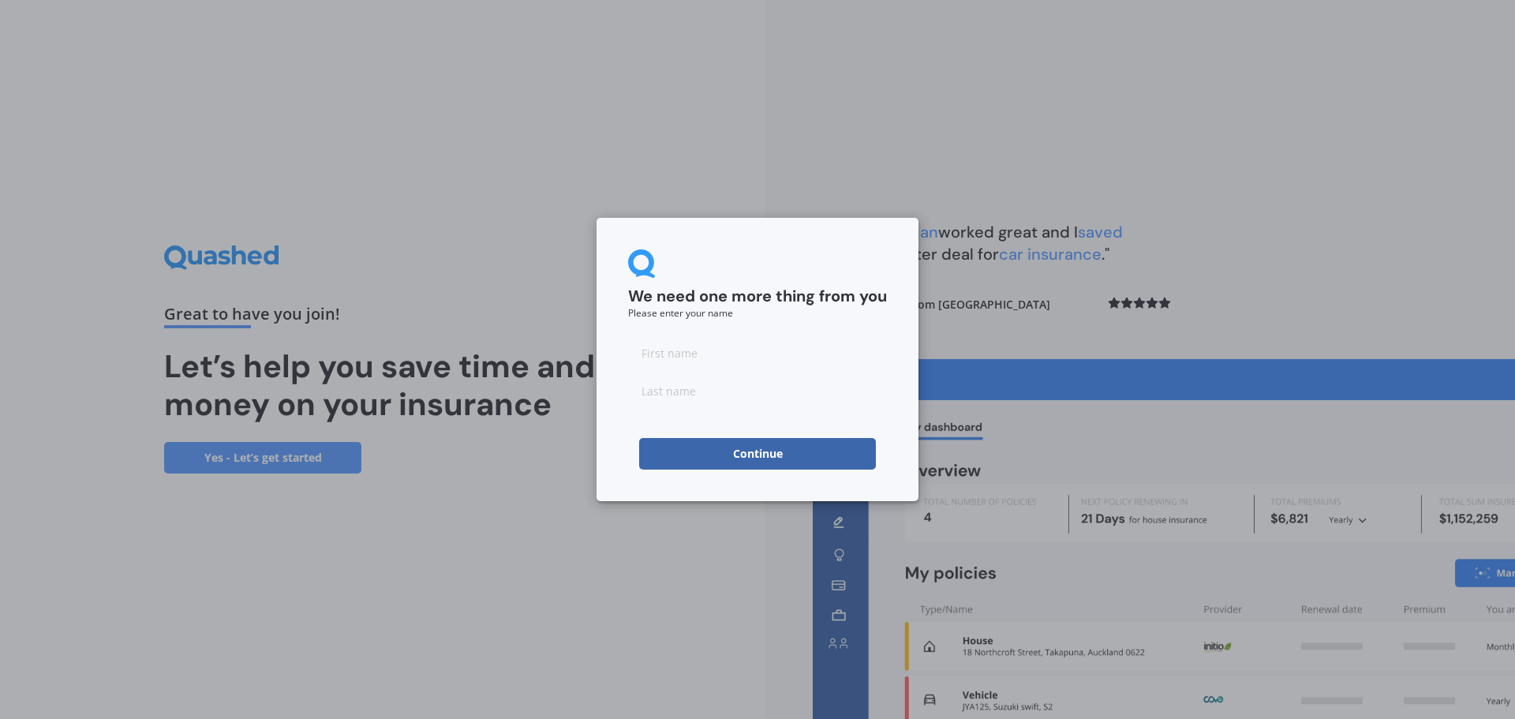
click at [757, 354] on input at bounding box center [757, 353] width 259 height 32
type input "[PERSON_NAME]"
click at [639, 438] on button "Continue" at bounding box center [757, 454] width 237 height 32
type input "Ware"
click button "Continue" at bounding box center [757, 454] width 237 height 32
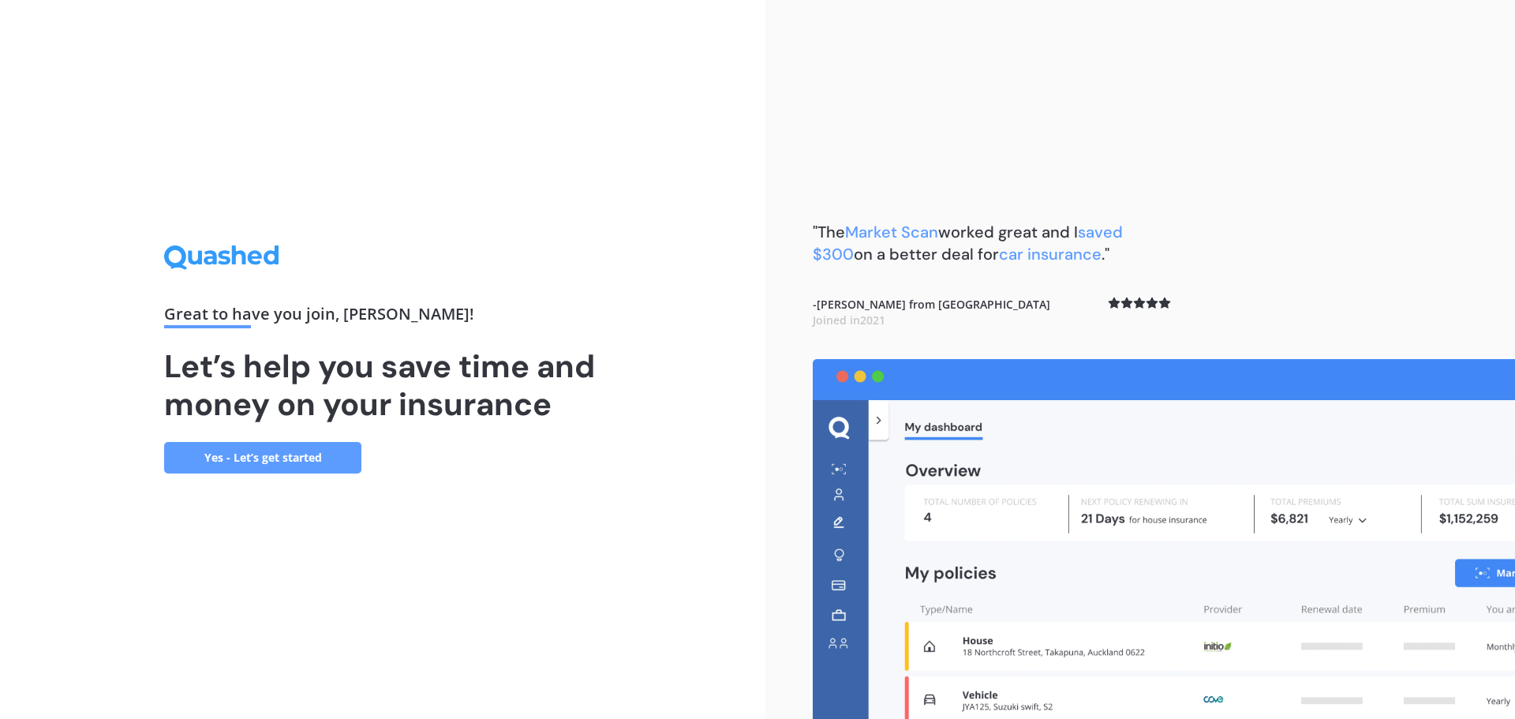
click at [287, 462] on link "Yes - Let’s get started" at bounding box center [262, 458] width 197 height 32
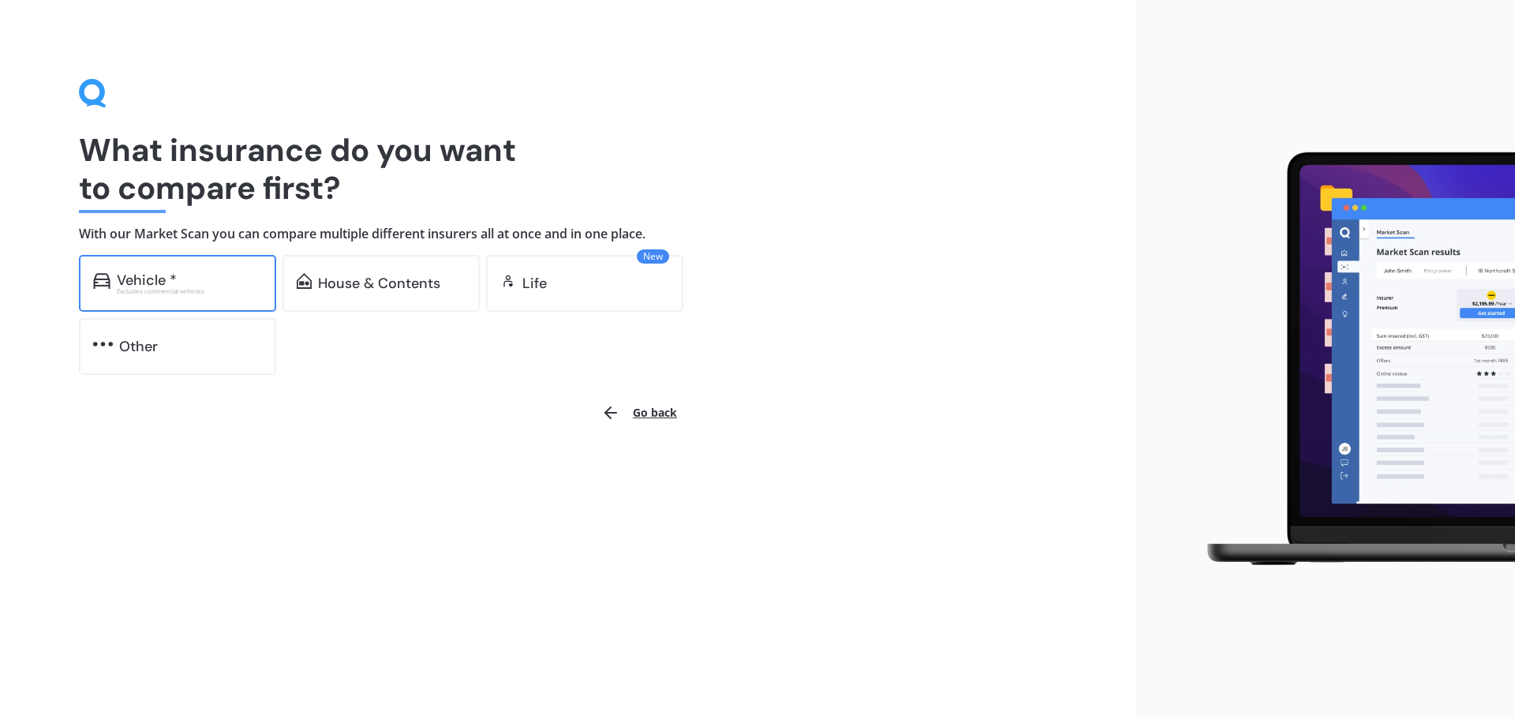
click at [160, 275] on div "Vehicle *" at bounding box center [147, 280] width 60 height 16
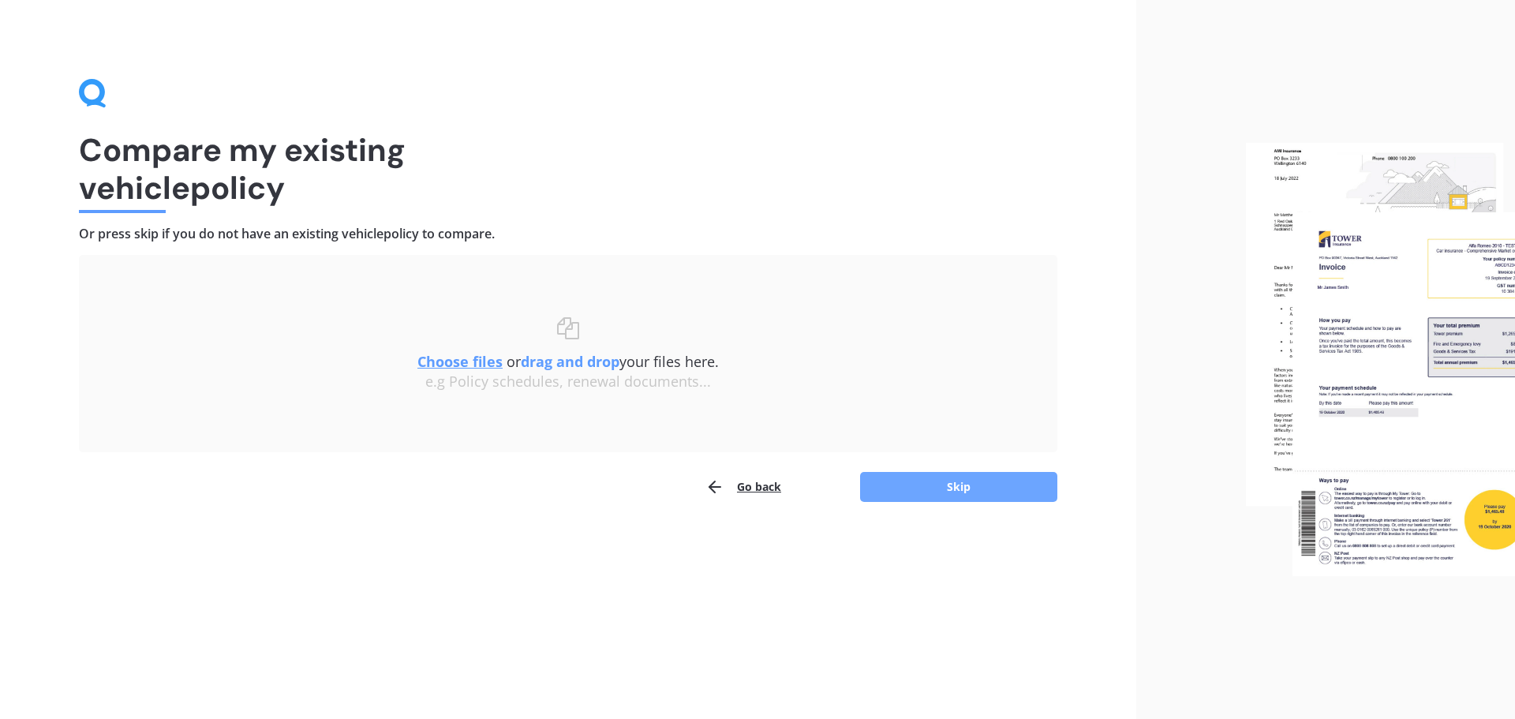
click at [960, 488] on button "Skip" at bounding box center [958, 487] width 197 height 30
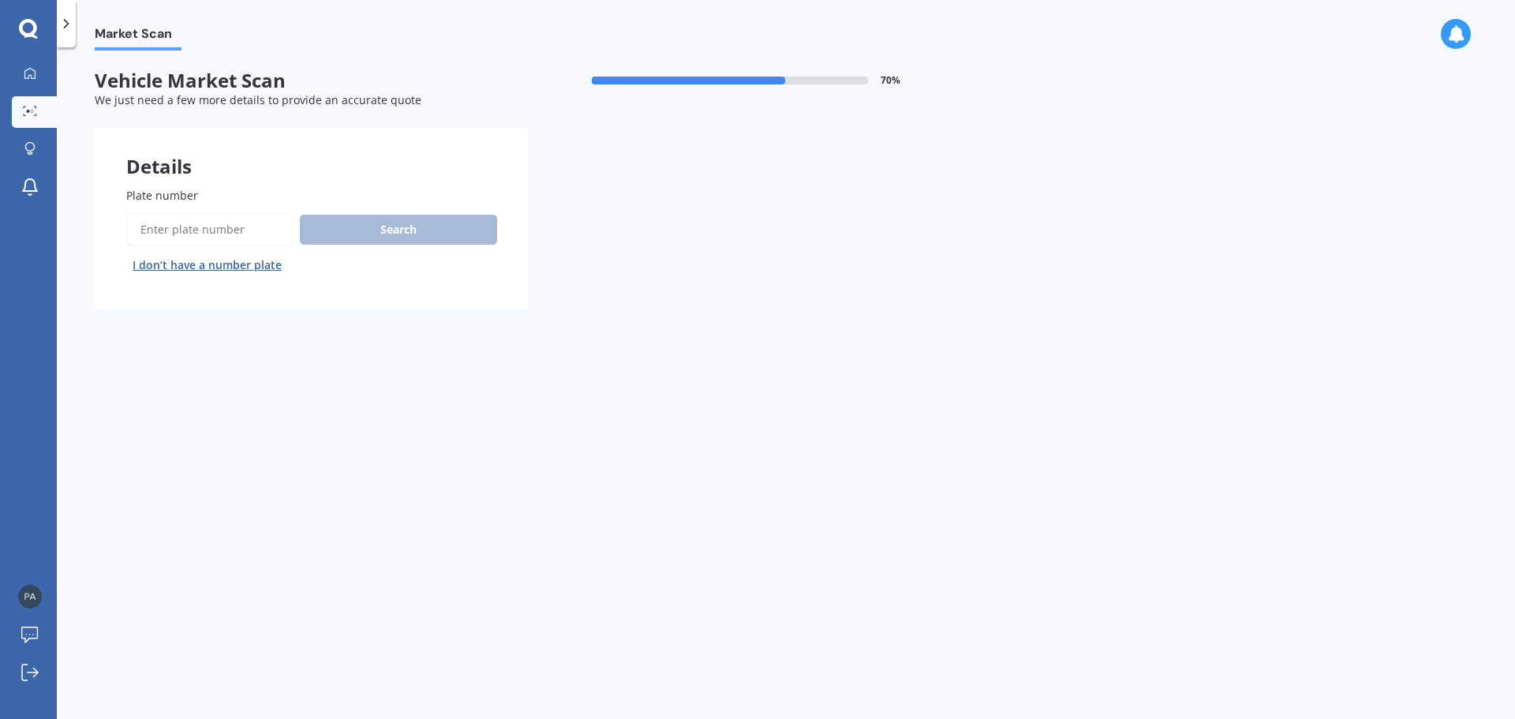
click at [380, 222] on div "Search I don’t have a number plate" at bounding box center [311, 245] width 371 height 65
click at [154, 226] on input "Plate number" at bounding box center [209, 229] width 167 height 33
type input "DAV04"
click at [395, 231] on button "Search" at bounding box center [398, 230] width 197 height 30
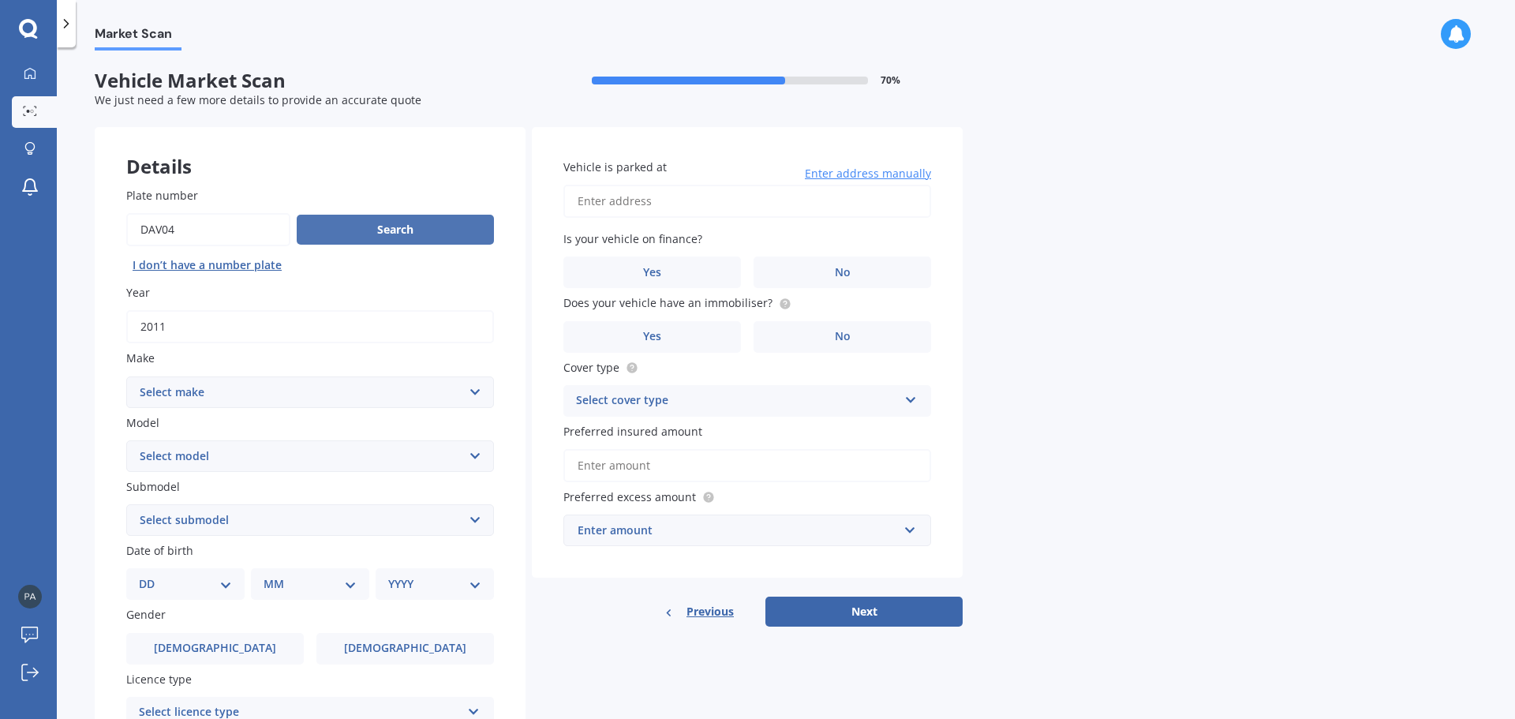
click at [380, 225] on button "Search" at bounding box center [395, 230] width 197 height 30
click at [221, 330] on input "2011" at bounding box center [310, 326] width 368 height 33
click at [259, 386] on select "Select make AC ALFA ROMEO ASTON [PERSON_NAME] AUDI AUSTIN BEDFORD Bentley BMW B…" at bounding box center [310, 392] width 368 height 32
select select "MERCEDES BENZ"
click at [126, 376] on select "Select make AC ALFA ROMEO ASTON [PERSON_NAME] AUDI AUSTIN BEDFORD Bentley BMW B…" at bounding box center [310, 392] width 368 height 32
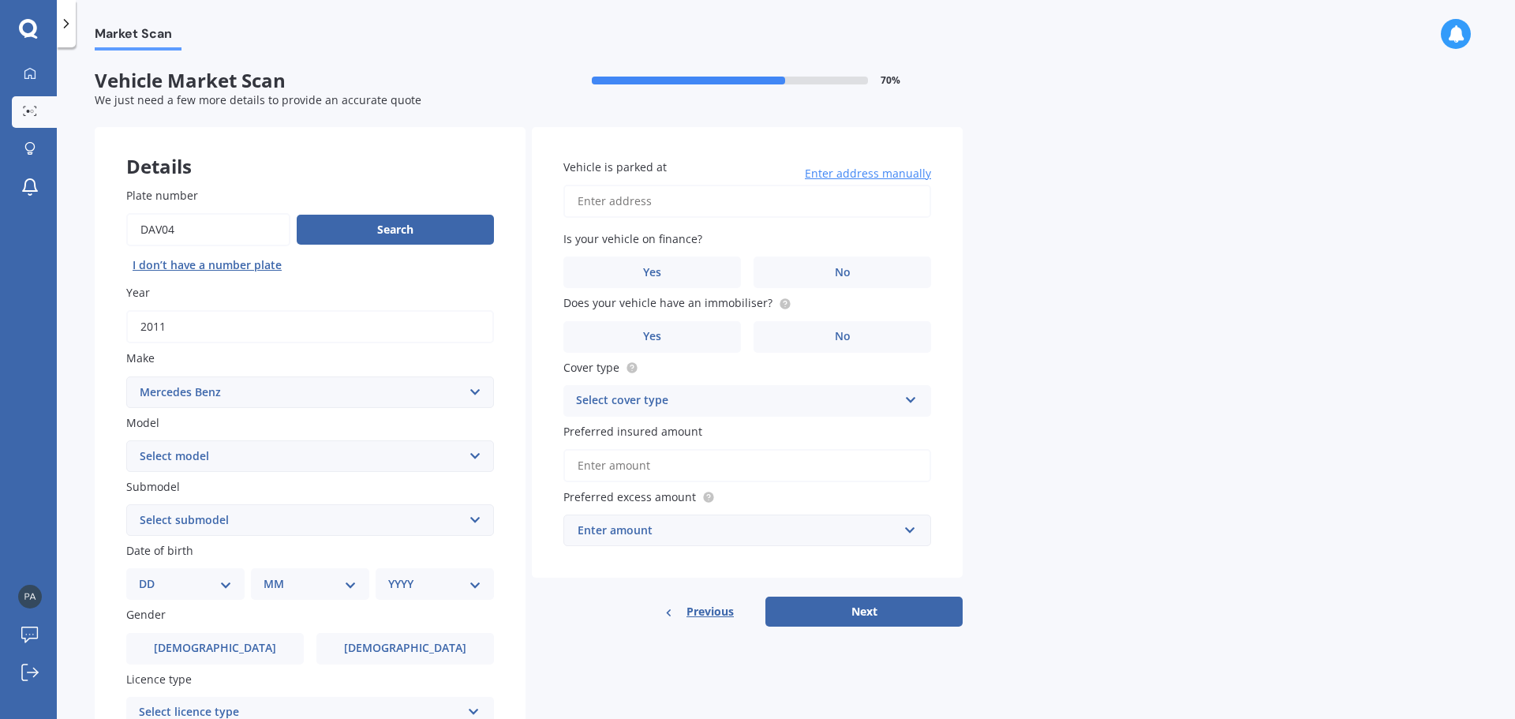
click at [479, 455] on select "Select model 190 200 220 230 240 250 260 280 300 320 350 380 400 420 450 500 55…" at bounding box center [310, 456] width 368 height 32
select select "A200"
click at [126, 440] on select "Select model 190 200 220 230 240 250 260 280 300 320 350 380 400 420 450 500 55…" at bounding box center [310, 456] width 368 height 32
click at [476, 518] on select "Select submodel (All)" at bounding box center [310, 520] width 368 height 32
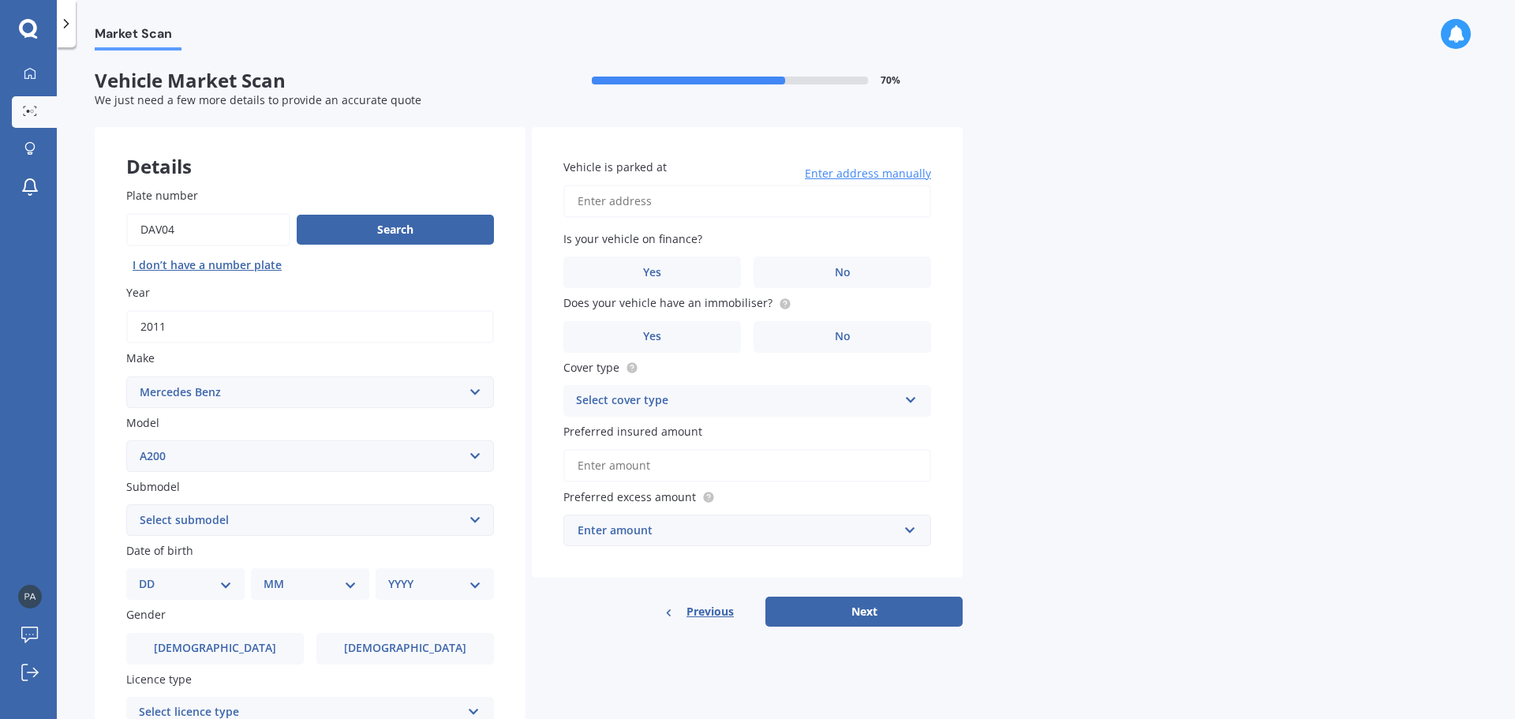
click at [476, 518] on select "Select submodel (All)" at bounding box center [310, 520] width 368 height 32
select select "(ALL)"
click at [126, 504] on select "Select submodel (All)" at bounding box center [310, 520] width 368 height 32
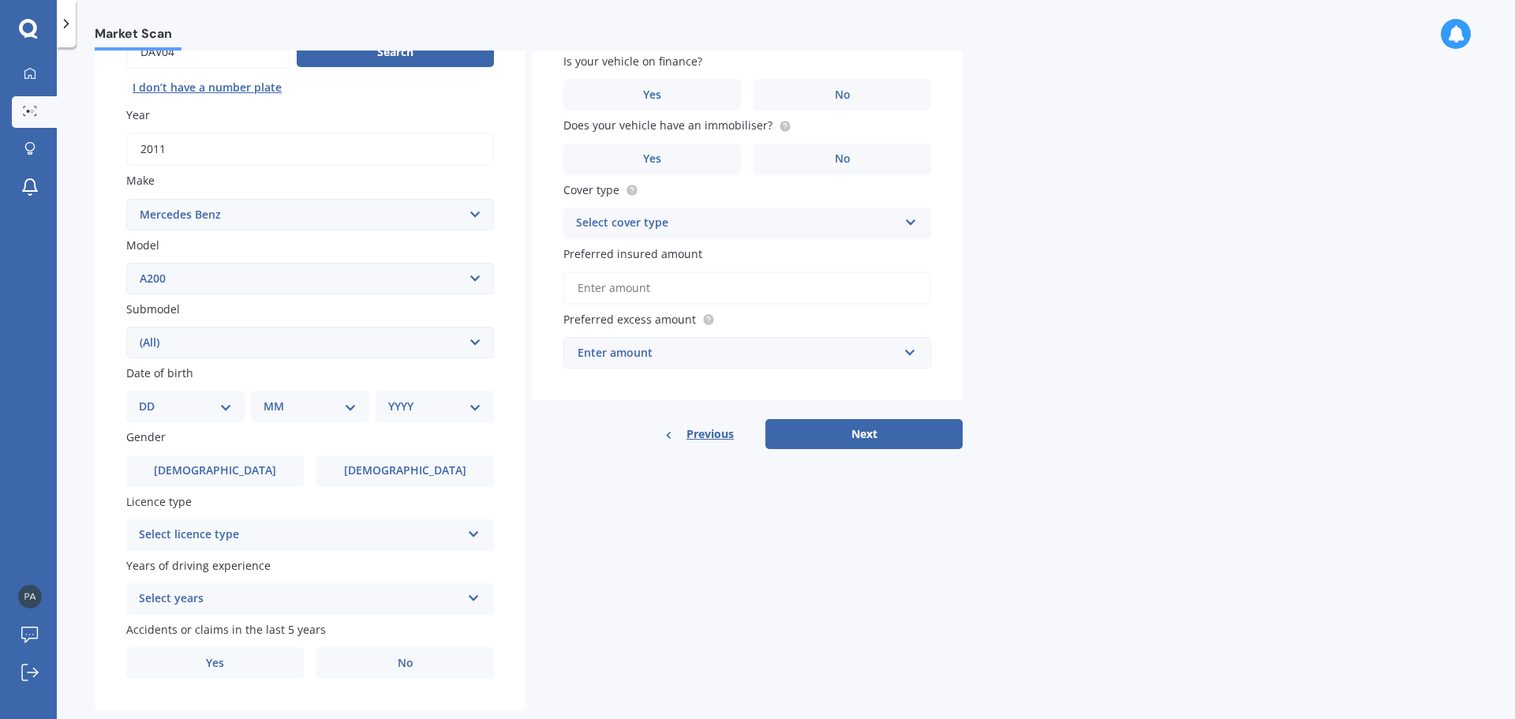
scroll to position [210, 0]
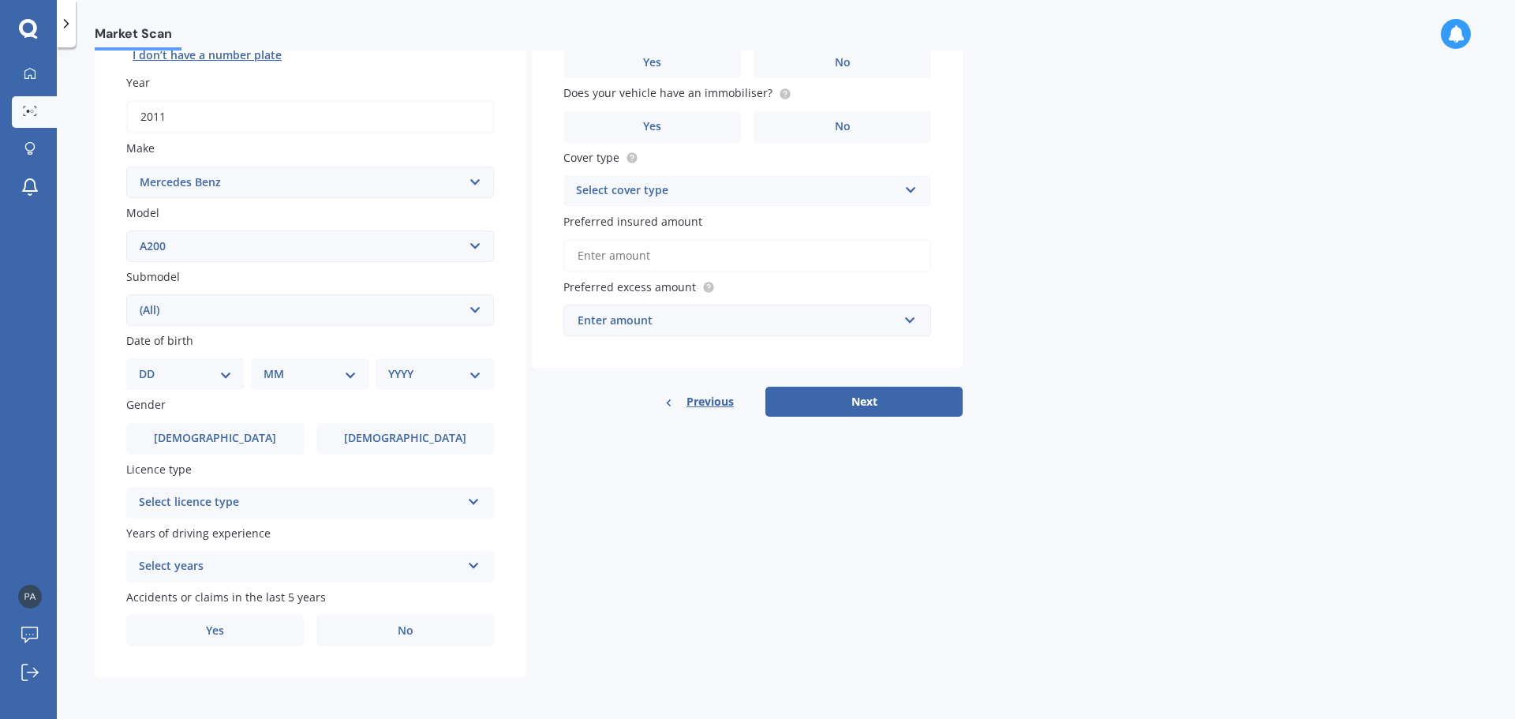
click at [471, 498] on icon at bounding box center [473, 498] width 13 height 11
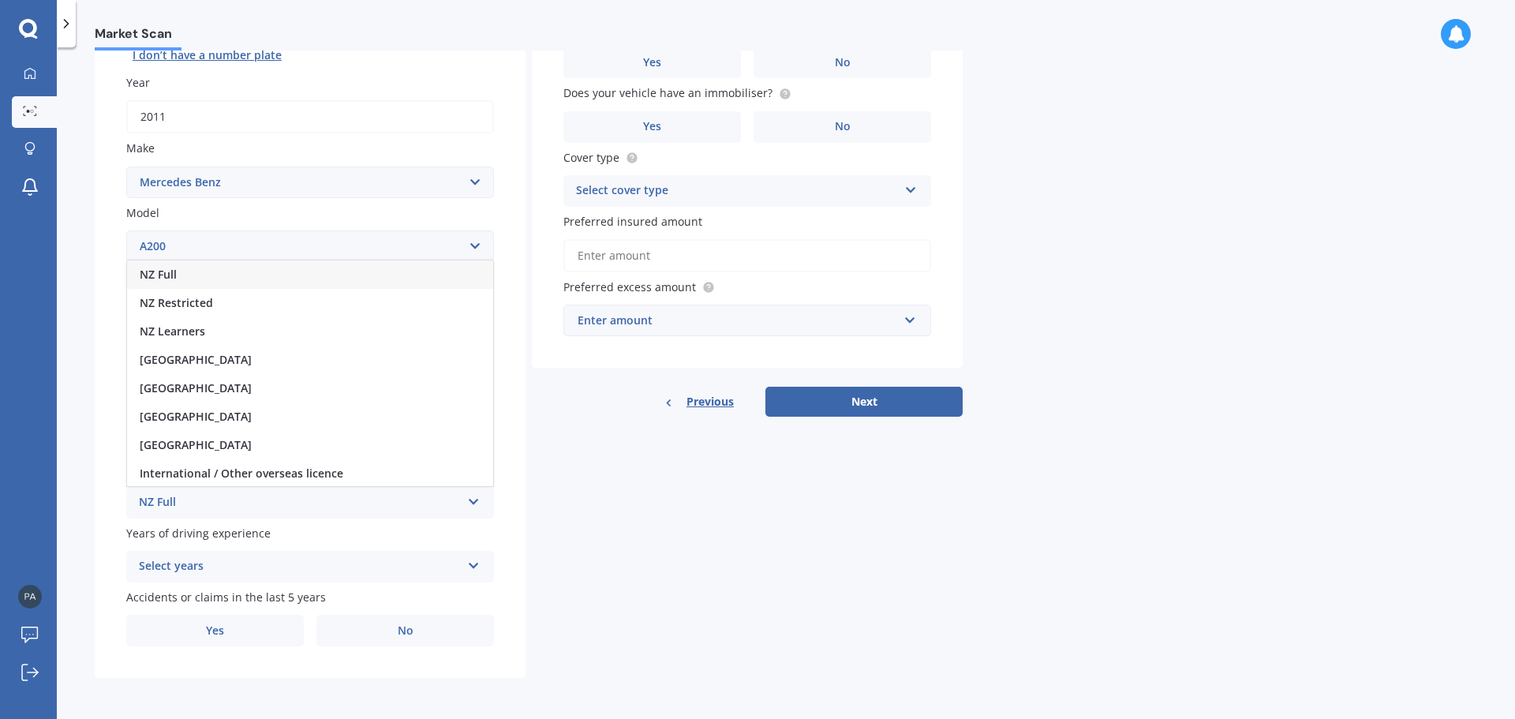
click at [471, 498] on icon at bounding box center [473, 498] width 13 height 11
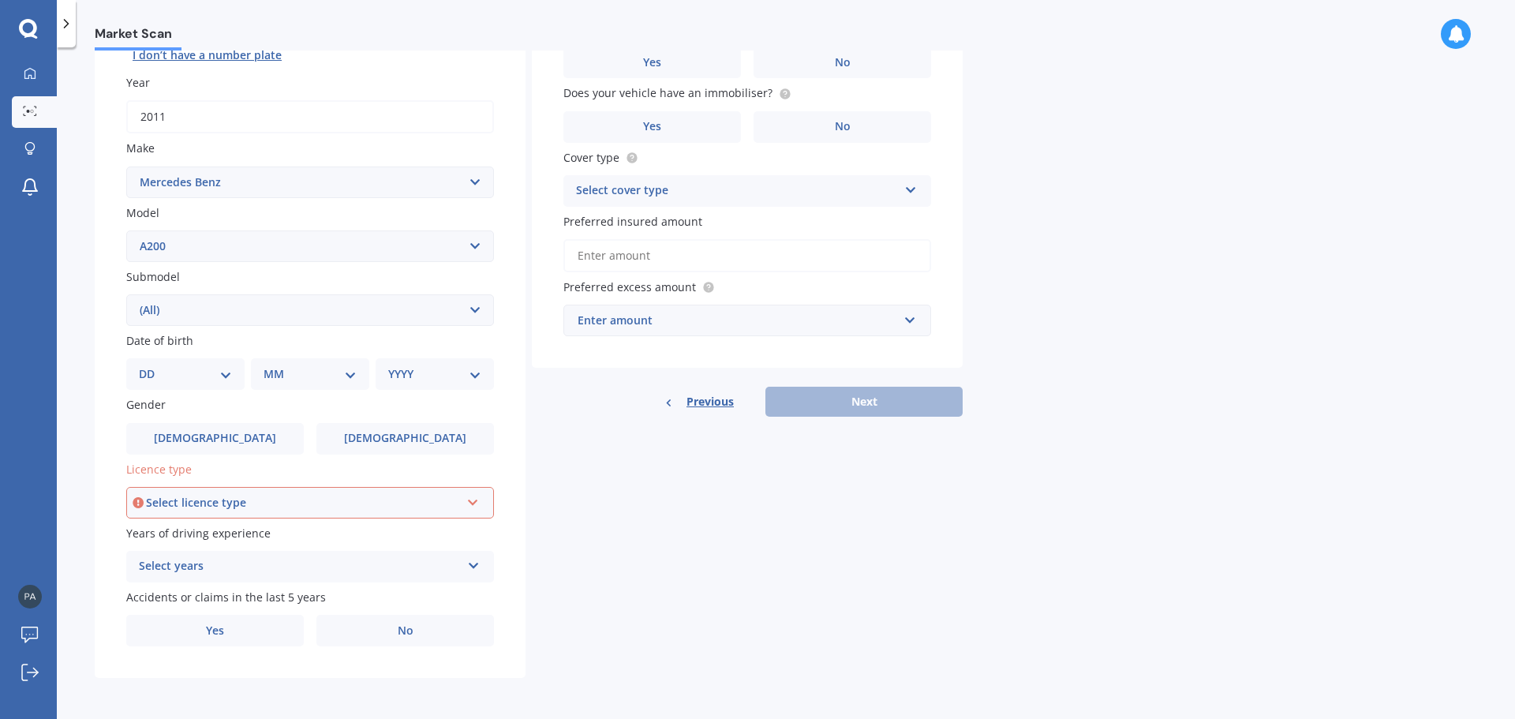
click at [222, 374] on select "DD 01 02 03 04 05 06 07 08 09 10 11 12 13 14 15 16 17 18 19 20 21 22 23 24 25 2…" at bounding box center [185, 373] width 93 height 17
select select "20"
click at [151, 365] on select "DD 01 02 03 04 05 06 07 08 09 10 11 12 13 14 15 16 17 18 19 20 21 22 23 24 25 2…" at bounding box center [185, 373] width 93 height 17
click at [351, 374] on select "MM 01 02 03 04 05 06 07 08 09 10 11 12" at bounding box center [313, 373] width 87 height 17
select select "11"
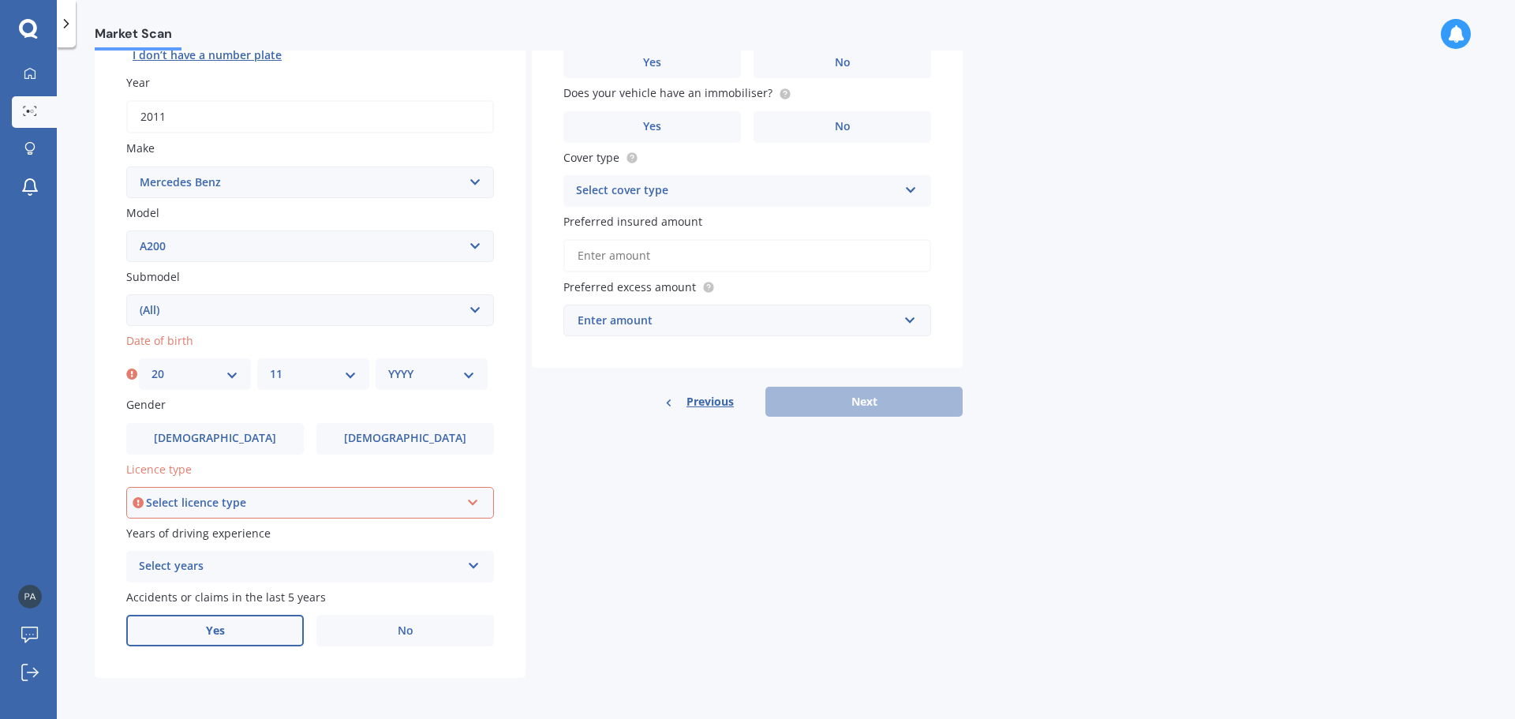
click at [270, 365] on select "MM 01 02 03 04 05 06 07 08 09 10 11 12" at bounding box center [313, 373] width 87 height 17
click at [471, 372] on select "YYYY 2025 2024 2023 2022 2021 2020 2019 2018 2017 2016 2015 2014 2013 2012 2011…" at bounding box center [431, 373] width 87 height 17
select select "1950"
click at [388, 365] on select "YYYY 2025 2024 2023 2022 2021 2020 2019 2018 2017 2016 2015 2014 2013 2012 2011…" at bounding box center [431, 373] width 87 height 17
click at [245, 435] on label "[DEMOGRAPHIC_DATA]" at bounding box center [215, 439] width 178 height 32
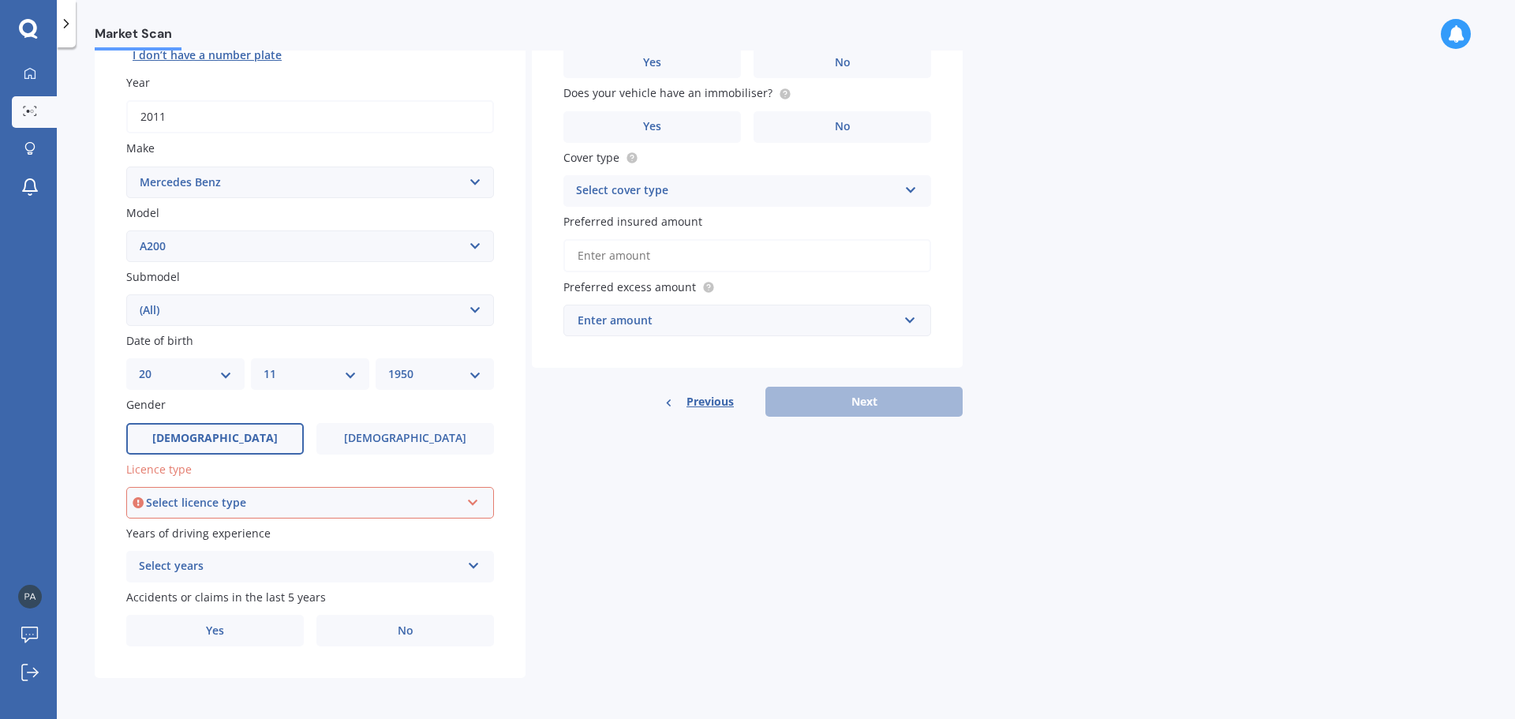
click at [0, 0] on input "[DEMOGRAPHIC_DATA]" at bounding box center [0, 0] width 0 height 0
click at [471, 499] on icon at bounding box center [472, 499] width 13 height 11
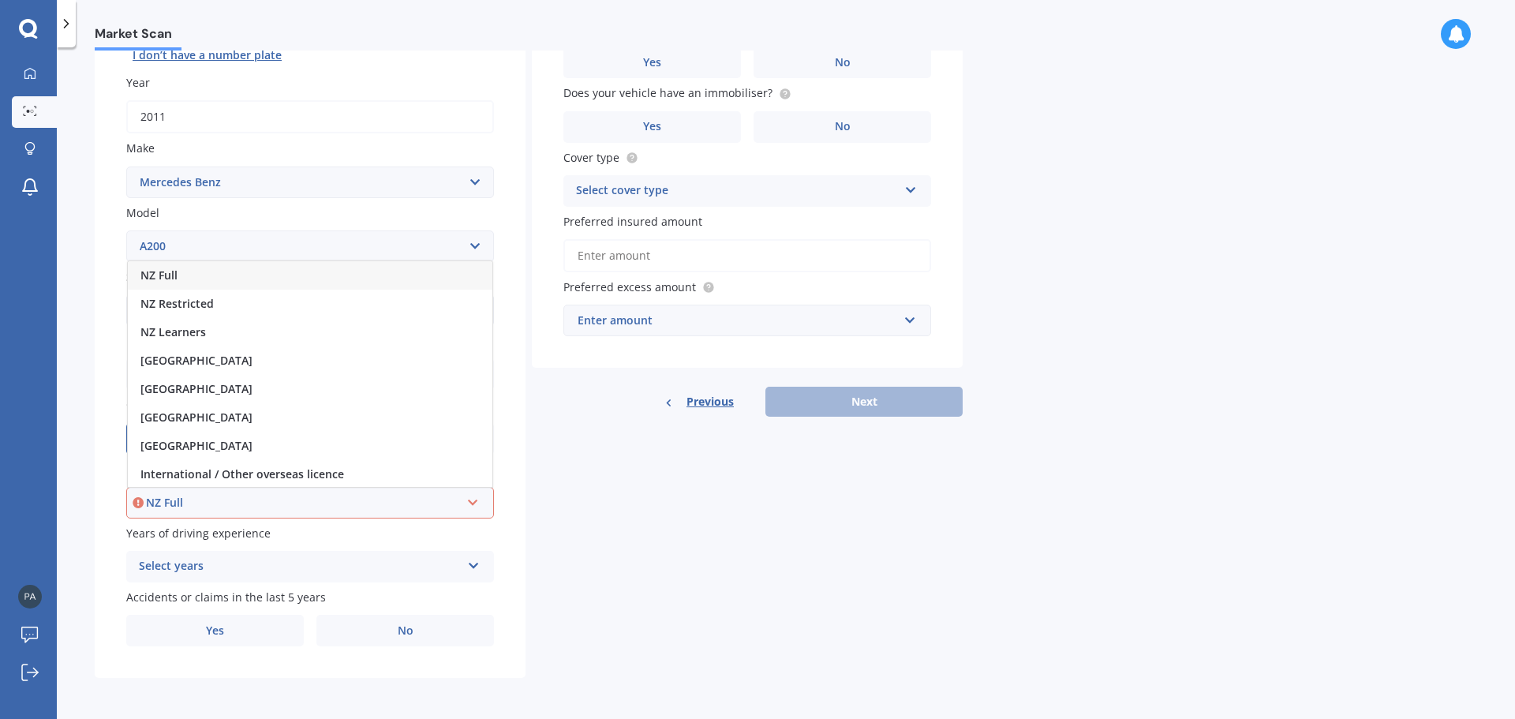
click at [164, 272] on span "NZ Full" at bounding box center [158, 274] width 37 height 15
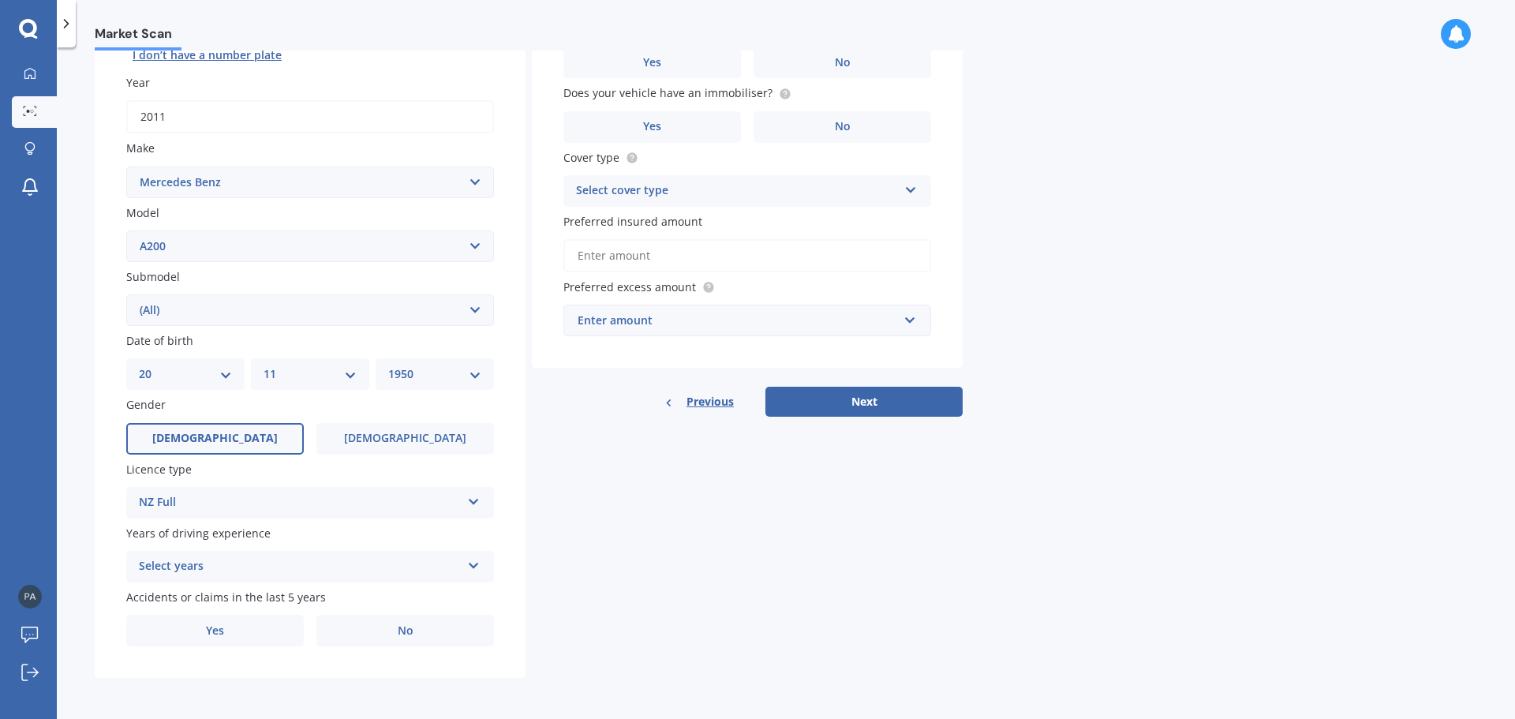
click at [475, 563] on icon at bounding box center [473, 562] width 13 height 11
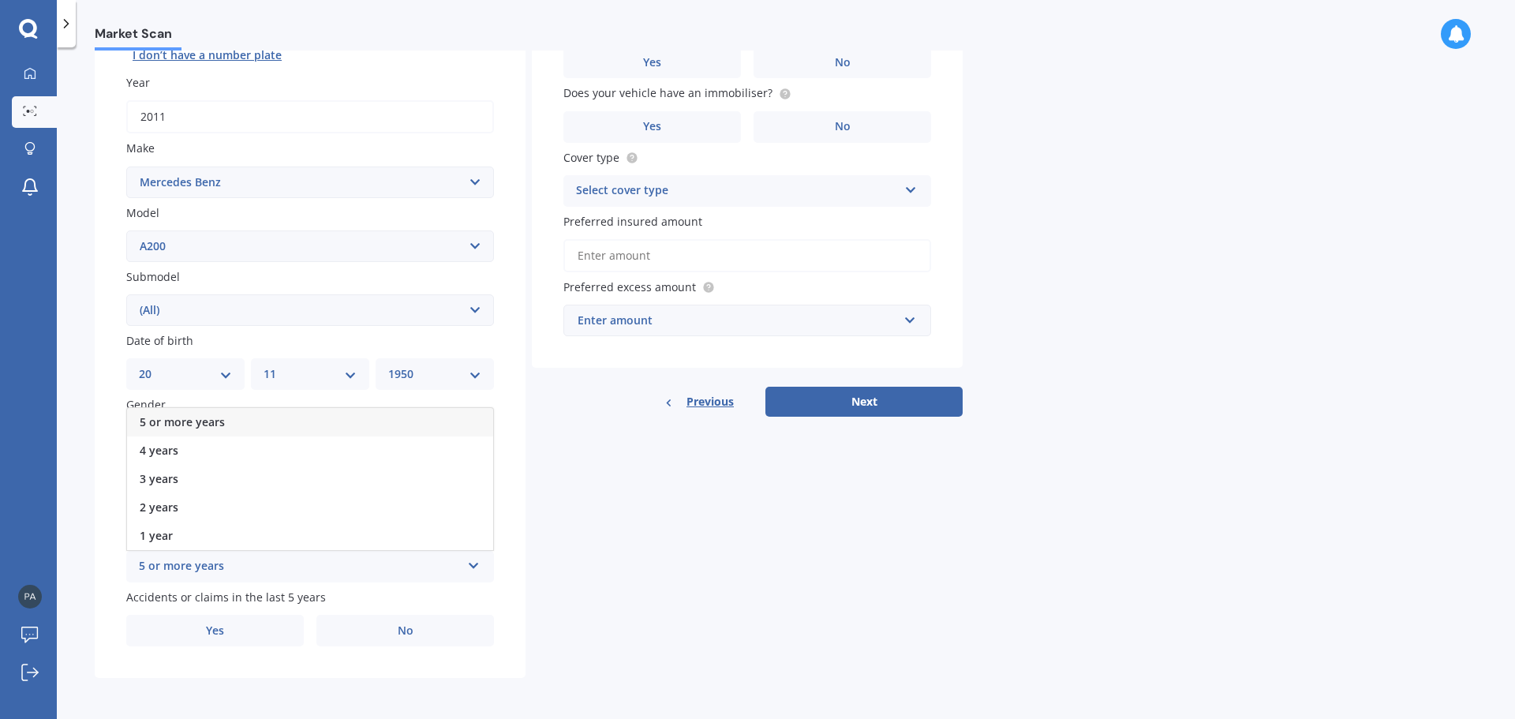
click at [195, 421] on span "5 or more years" at bounding box center [182, 421] width 85 height 15
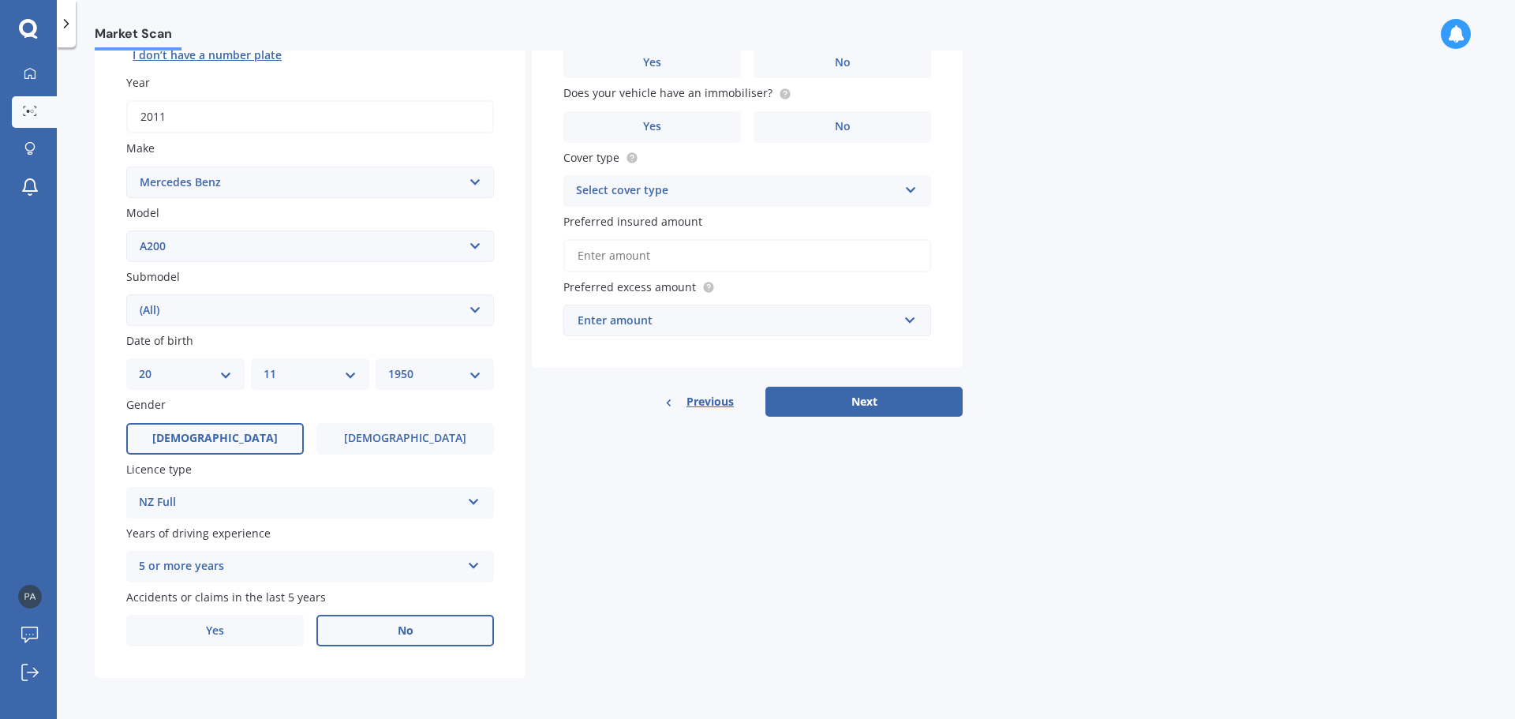
click at [403, 628] on span "No" at bounding box center [406, 630] width 16 height 13
click at [0, 0] on input "No" at bounding box center [0, 0] width 0 height 0
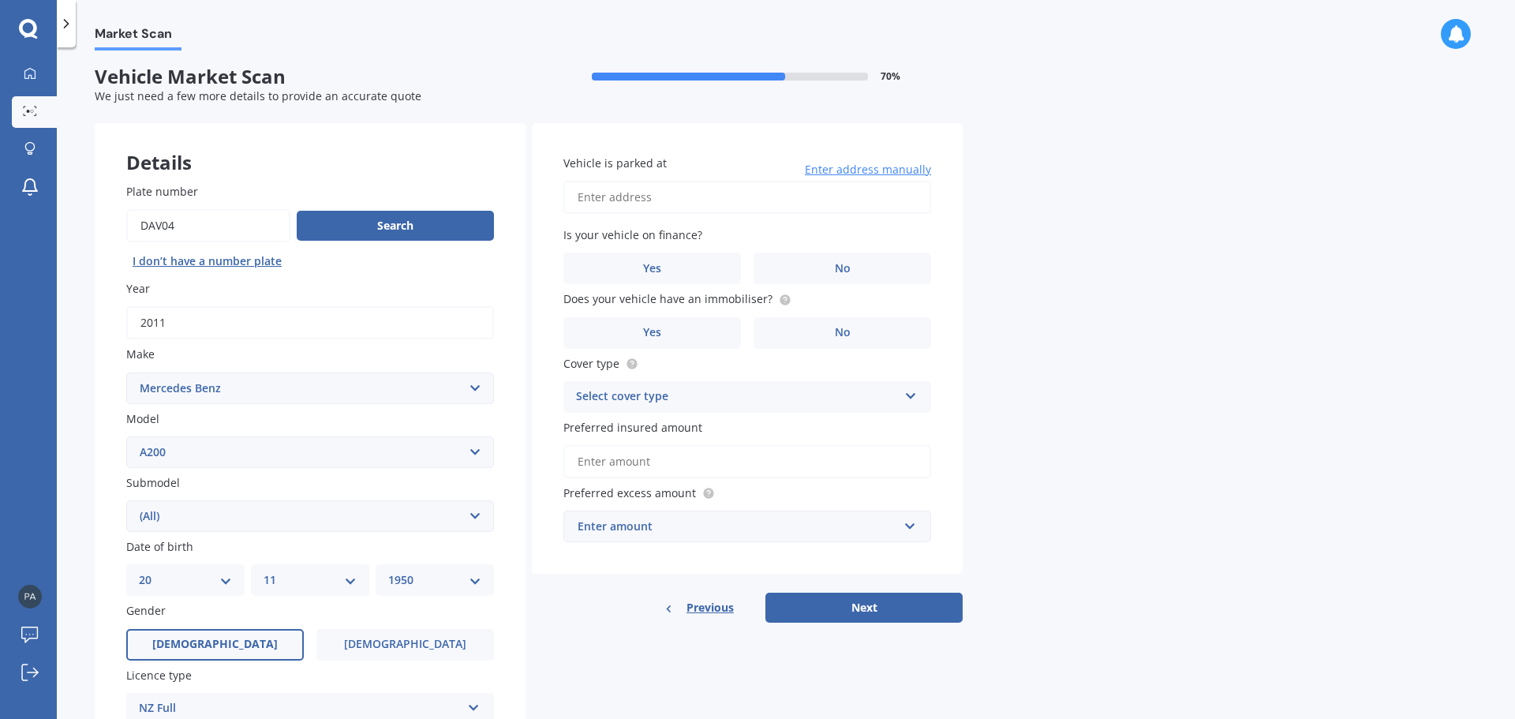
scroll to position [0, 0]
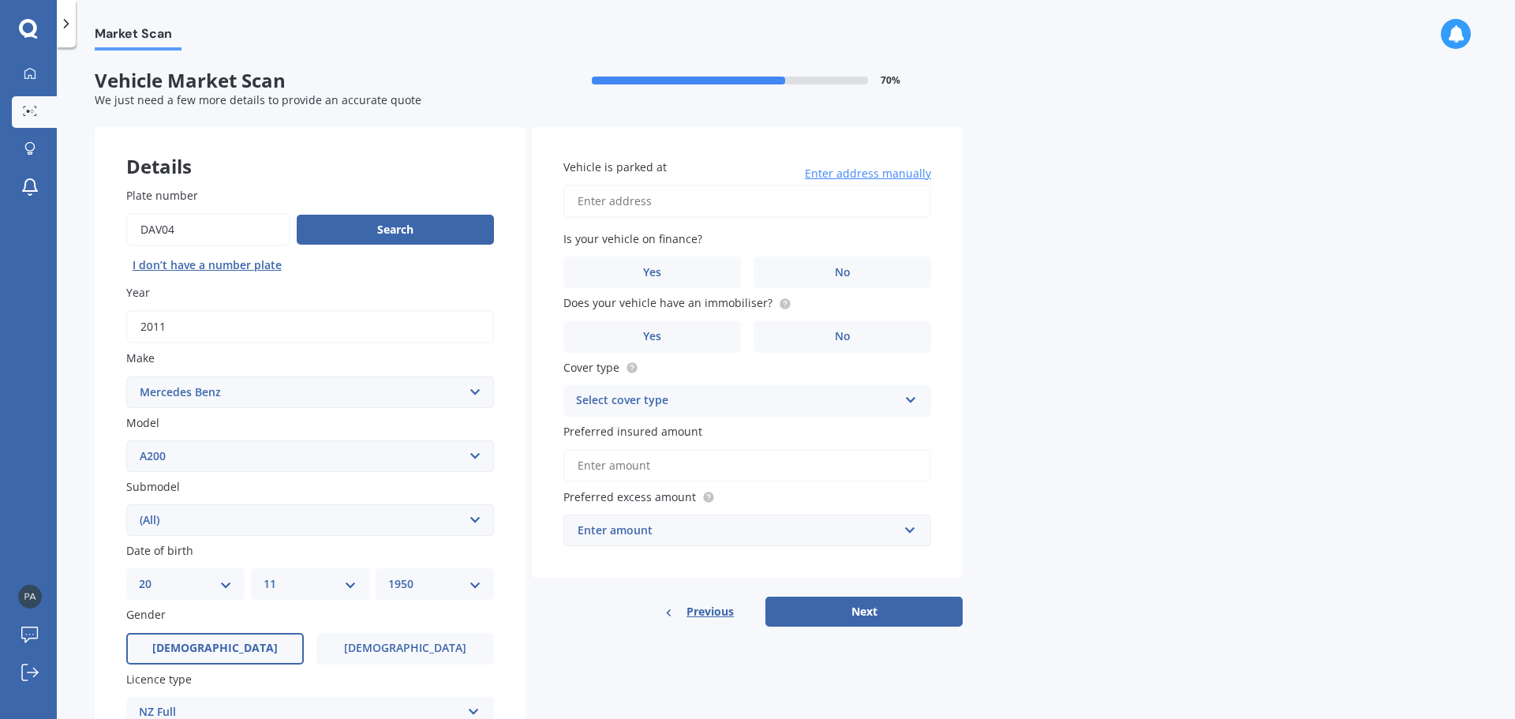
click at [633, 201] on input "Vehicle is parked at" at bounding box center [747, 201] width 368 height 33
type input "[STREET_ADDRESS][PERSON_NAME]"
click at [831, 276] on label "No" at bounding box center [842, 272] width 178 height 32
click at [0, 0] on input "No" at bounding box center [0, 0] width 0 height 0
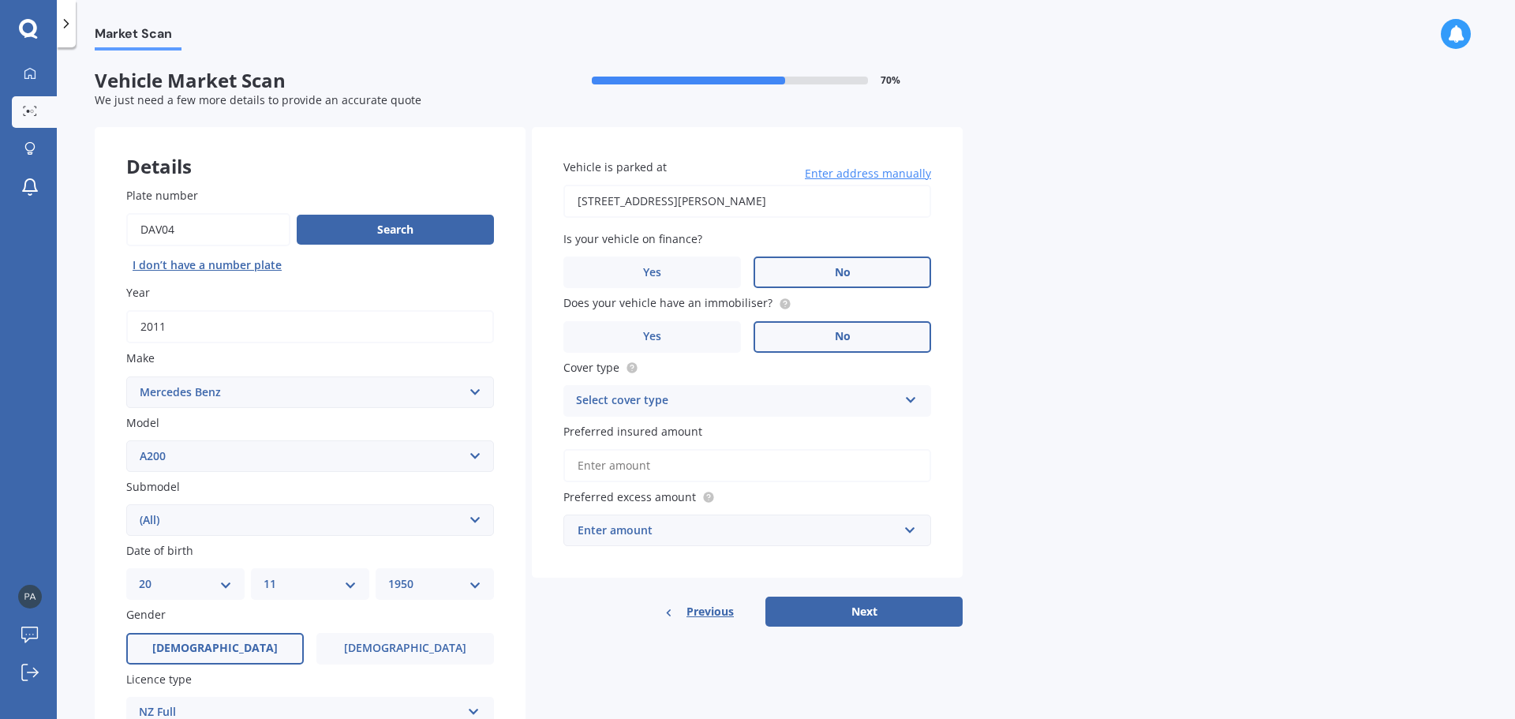
click at [853, 338] on label "No" at bounding box center [842, 337] width 178 height 32
click at [0, 0] on input "No" at bounding box center [0, 0] width 0 height 0
click at [914, 402] on icon at bounding box center [910, 396] width 13 height 11
click at [603, 427] on span "Comprehensive" at bounding box center [619, 431] width 84 height 15
click at [706, 469] on input "Preferred insured amount" at bounding box center [747, 465] width 368 height 33
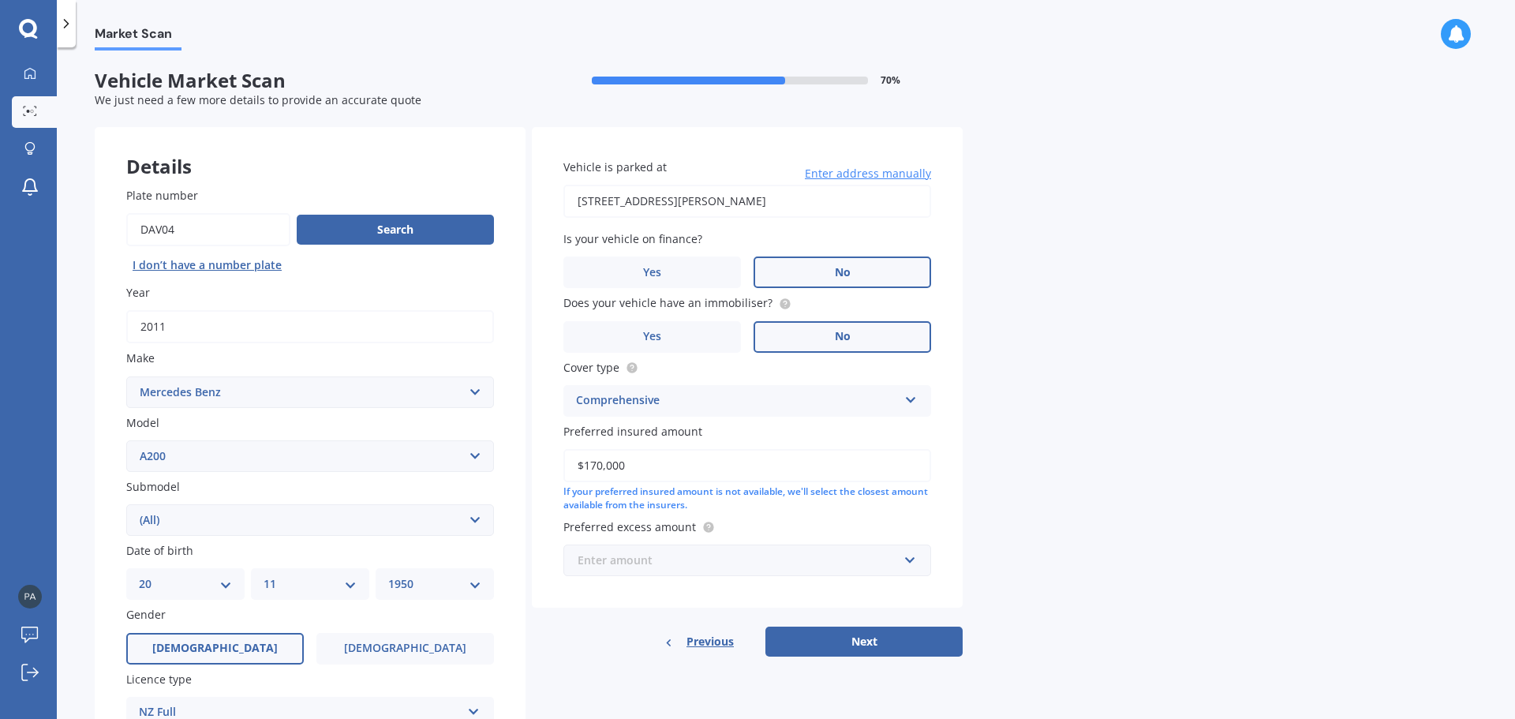
click at [668, 570] on input "text" at bounding box center [741, 560] width 353 height 30
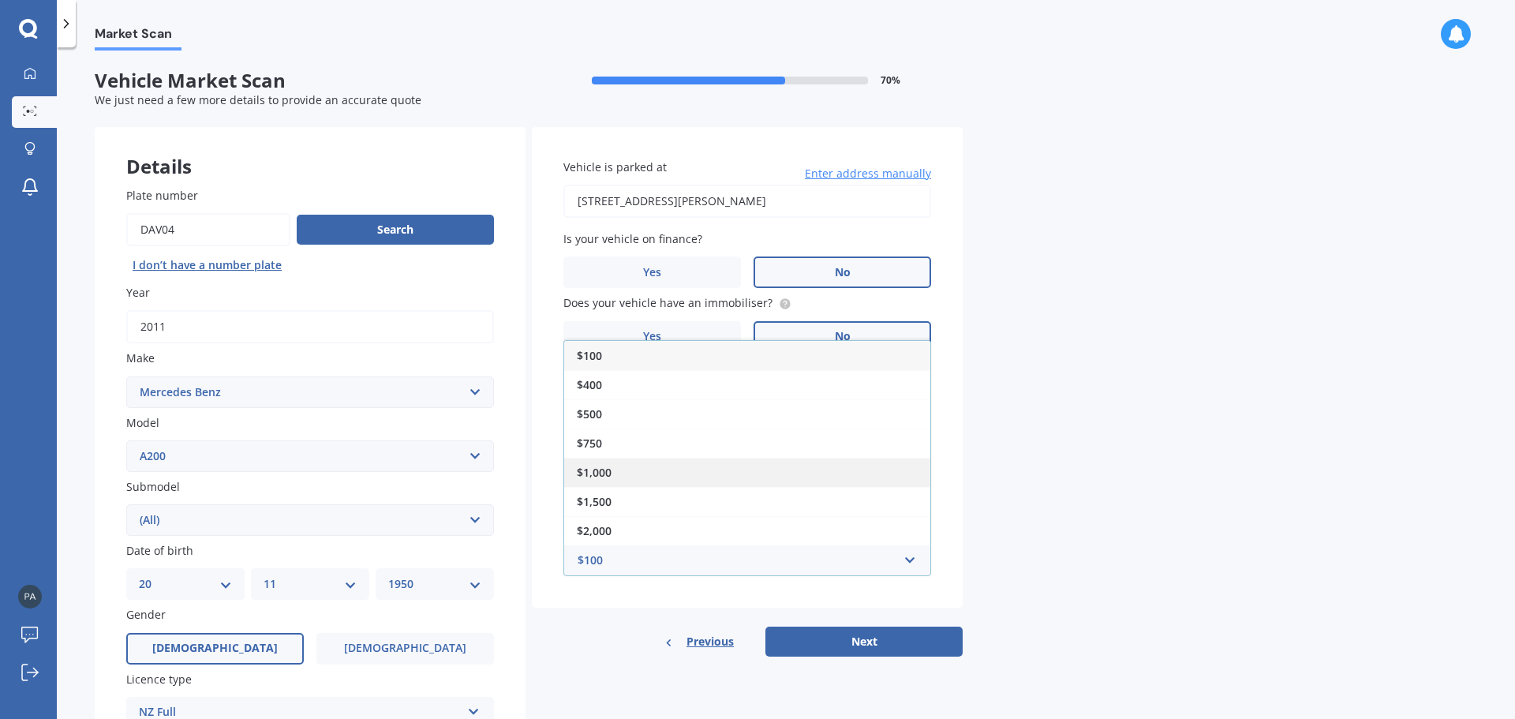
click at [604, 470] on span "$1,000" at bounding box center [594, 472] width 35 height 15
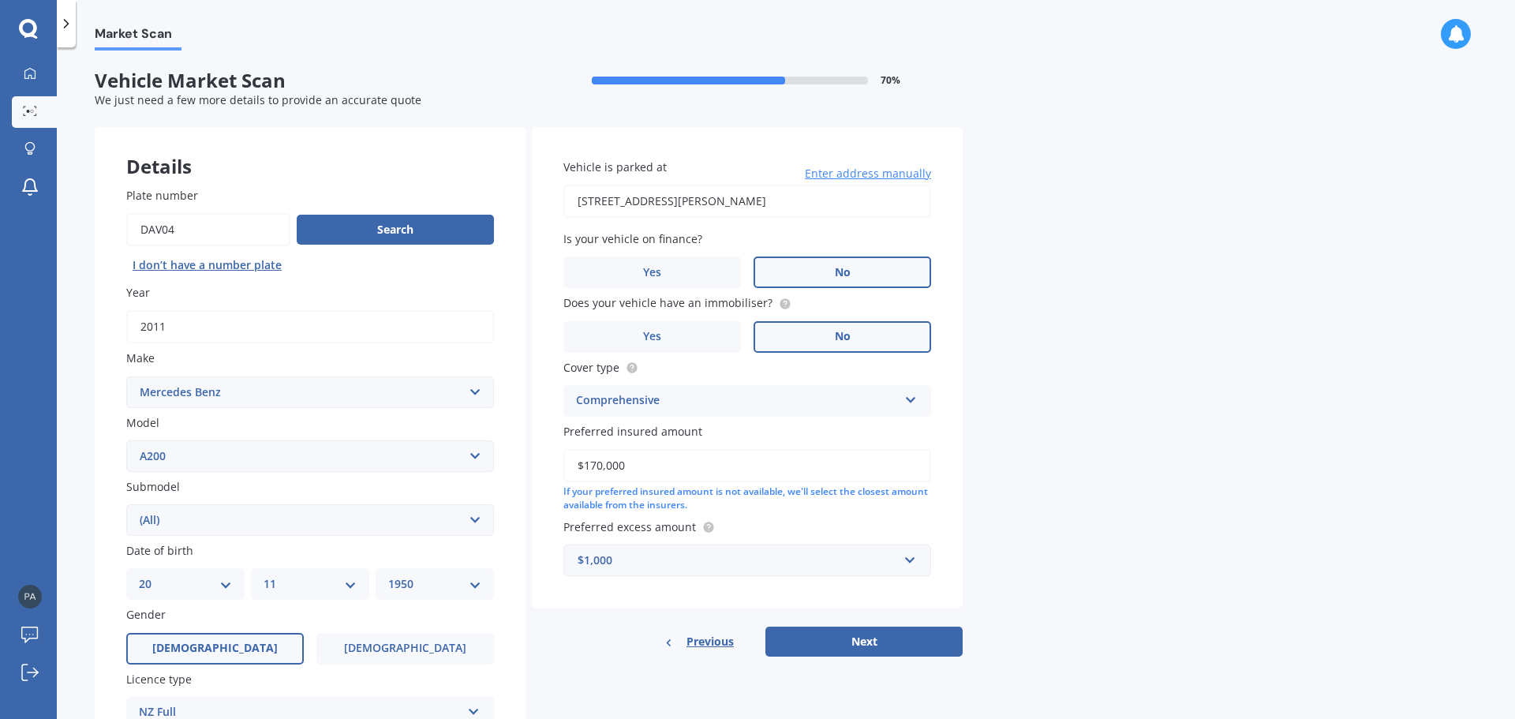
drag, startPoint x: 865, startPoint y: 642, endPoint x: 1418, endPoint y: 634, distance: 553.1
click at [1418, 634] on div "Market Scan Vehicle Market Scan 70 % We just need a few more details to provide…" at bounding box center [786, 385] width 1458 height 671
click at [619, 461] on input "$170,000" at bounding box center [747, 465] width 368 height 33
type input "$17,000"
click at [869, 642] on button "Next" at bounding box center [863, 641] width 197 height 30
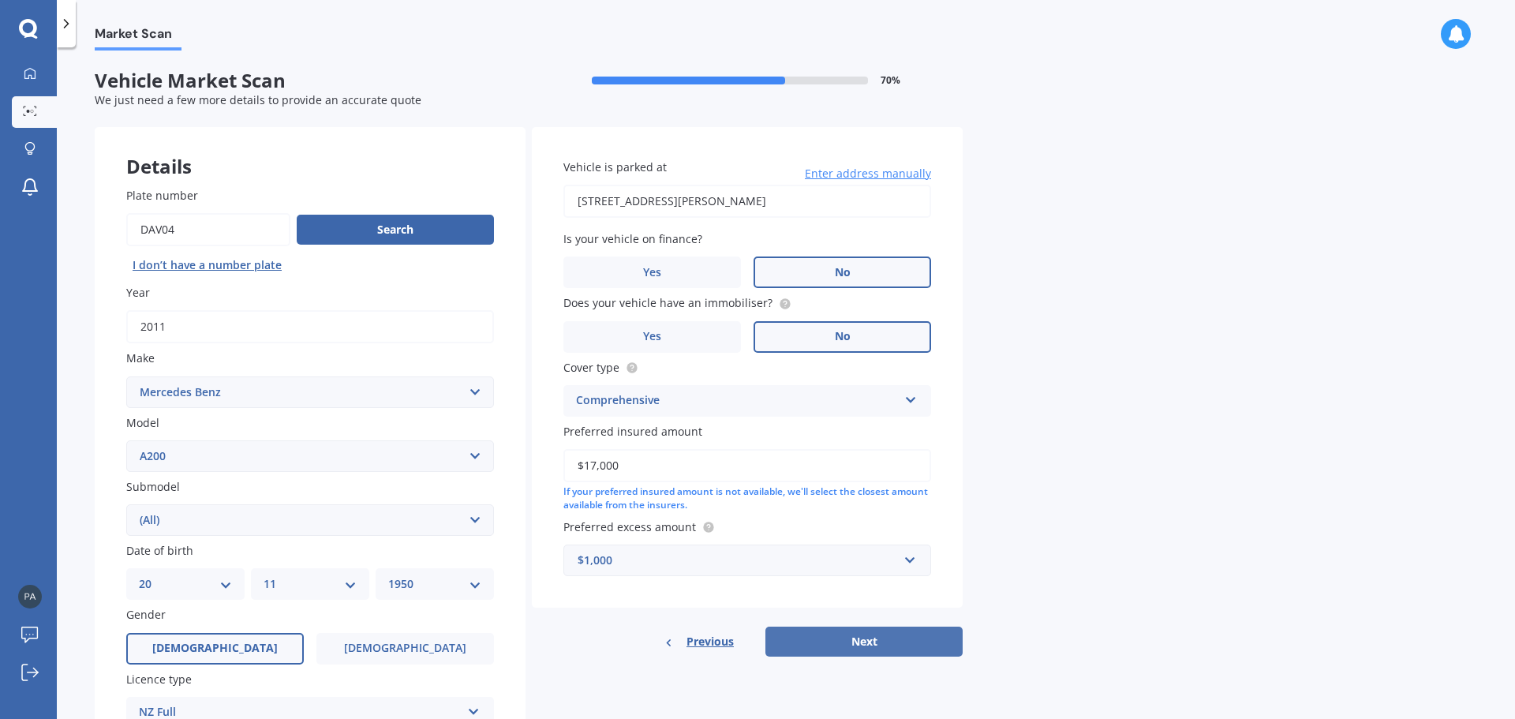
select select "20"
select select "11"
select select "1950"
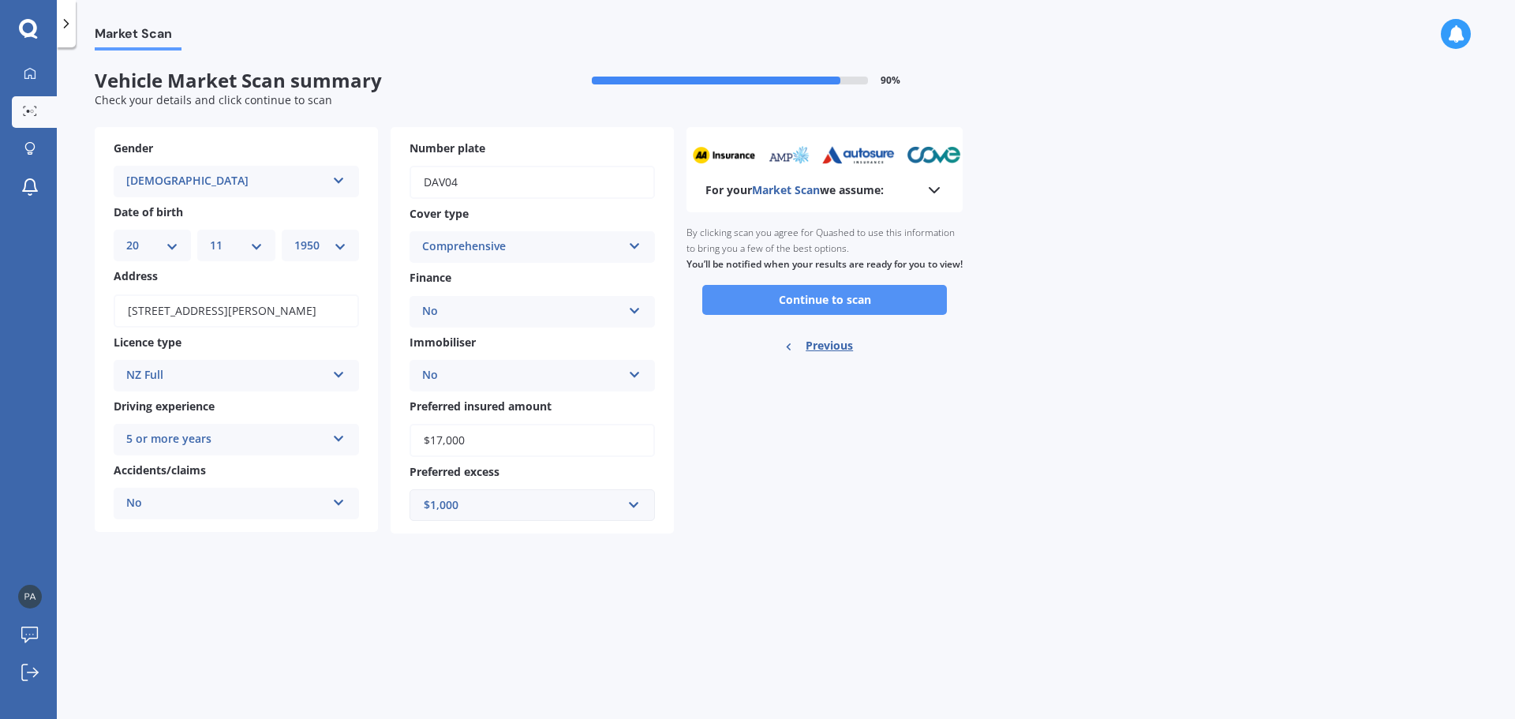
click at [793, 314] on button "Continue to scan" at bounding box center [824, 300] width 245 height 30
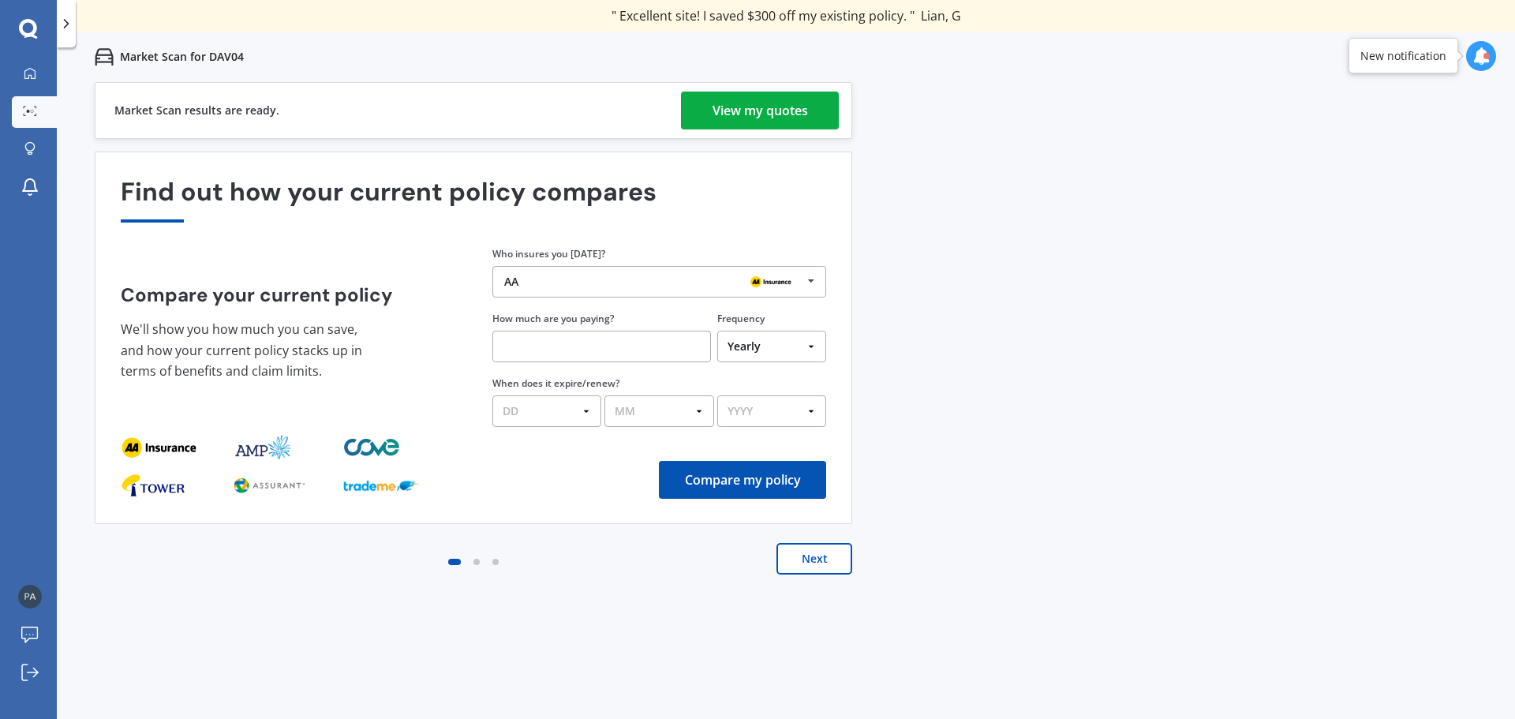
click at [756, 113] on div "View my quotes" at bounding box center [759, 111] width 95 height 38
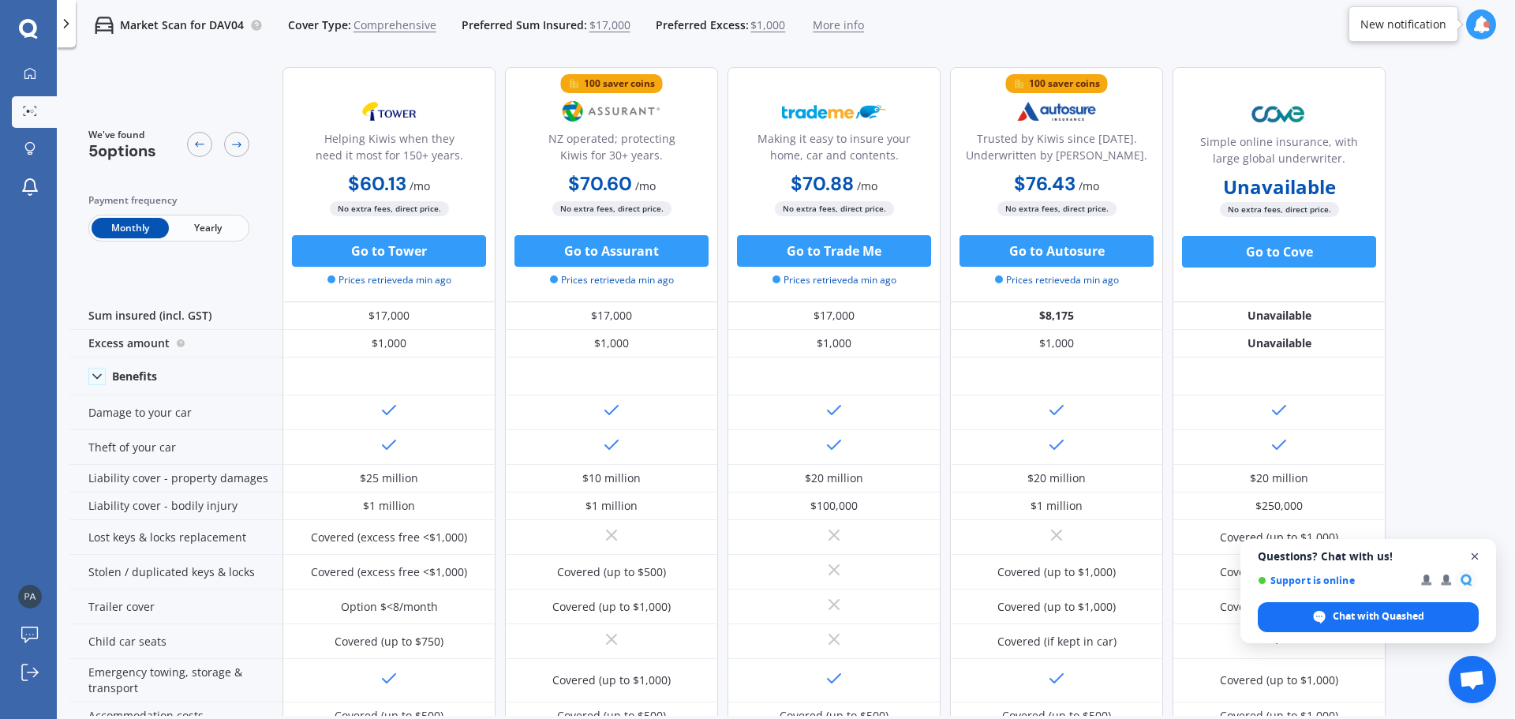
click at [1473, 558] on span "Open chat" at bounding box center [1475, 557] width 20 height 20
